Goal: Find specific page/section: Find specific page/section

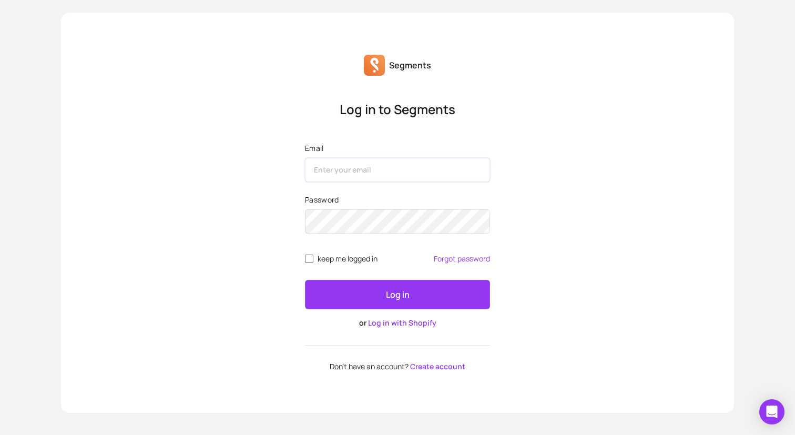
click at [396, 161] on input "Email" at bounding box center [397, 170] width 185 height 24
type input "[PERSON_NAME][EMAIL_ADDRESS][DOMAIN_NAME]"
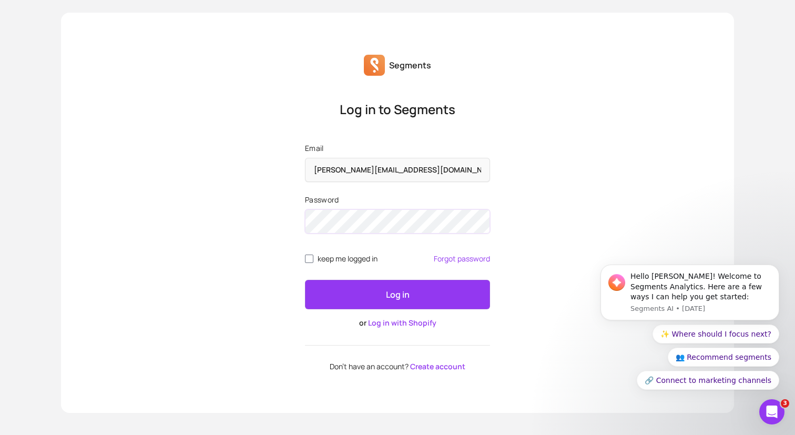
click at [305, 280] on button "Log in" at bounding box center [397, 294] width 185 height 29
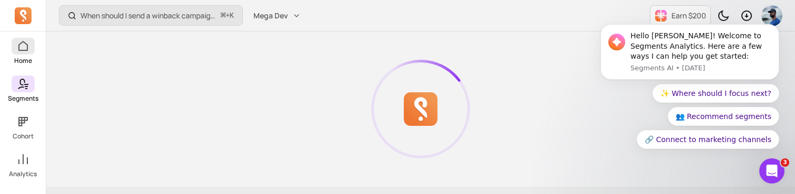
click at [23, 49] on icon at bounding box center [23, 46] width 13 height 13
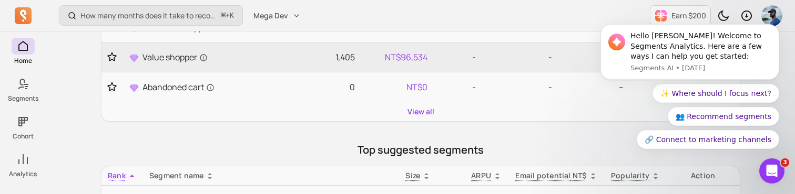
scroll to position [326, 0]
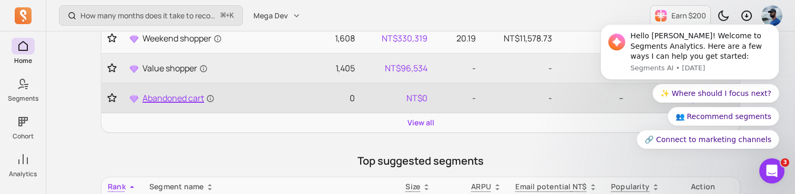
click at [160, 97] on span "Abandoned cart" at bounding box center [178, 98] width 72 height 13
